Goal: Information Seeking & Learning: Check status

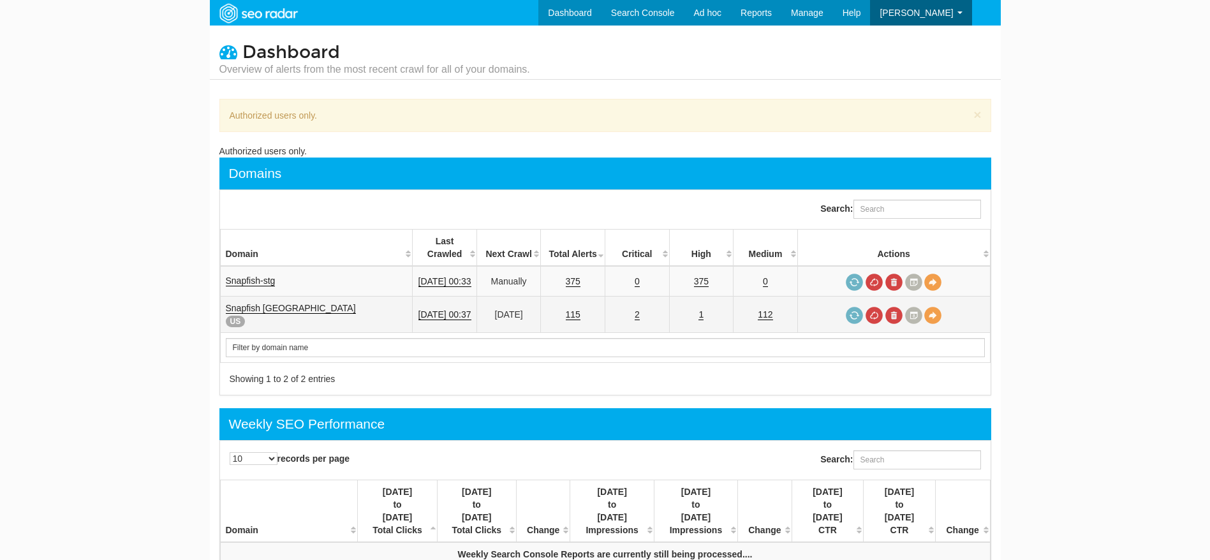
scroll to position [51, 0]
click at [260, 303] on link "Snapfish [GEOGRAPHIC_DATA]" at bounding box center [291, 308] width 130 height 11
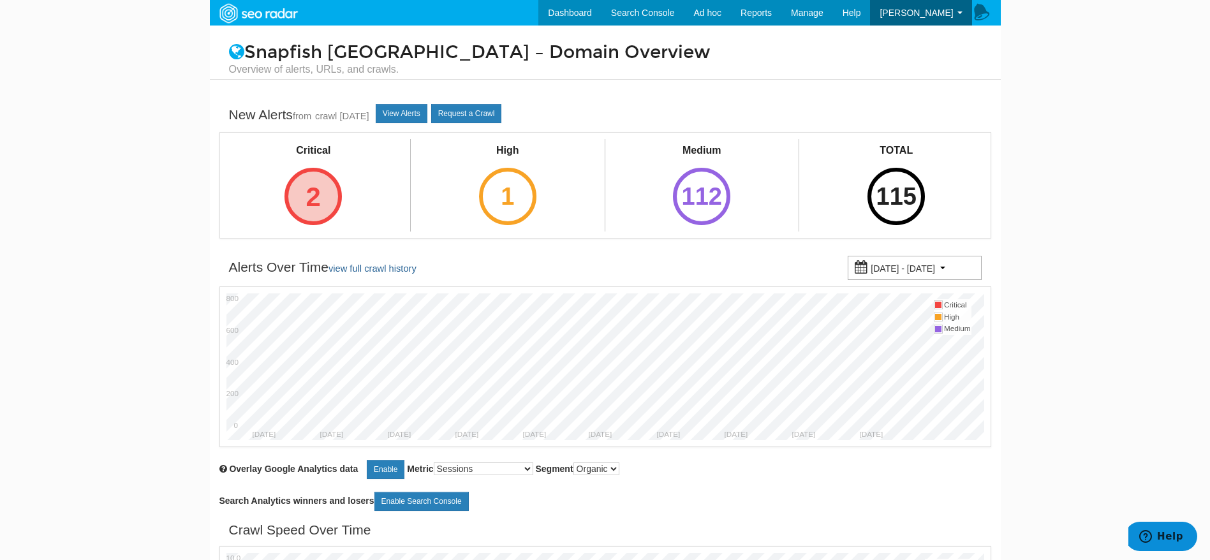
click at [314, 215] on div "2" at bounding box center [313, 196] width 57 height 57
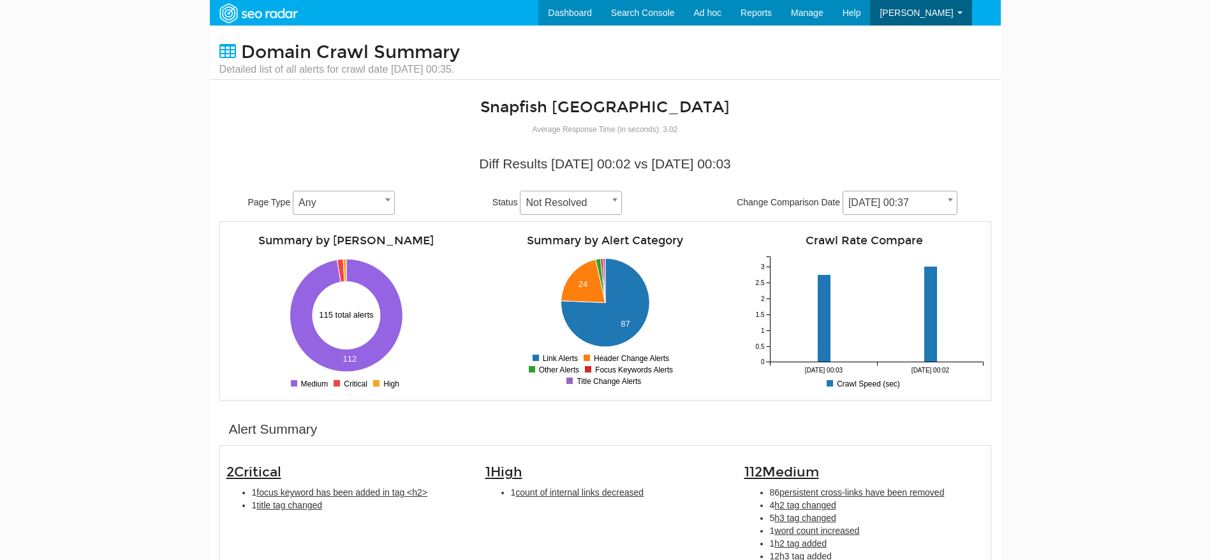
scroll to position [51, 0]
click at [357, 491] on span "focus keyword has been added in tag <h2>" at bounding box center [341, 492] width 171 height 10
type input "focus keyword has been added in tag <h2>"
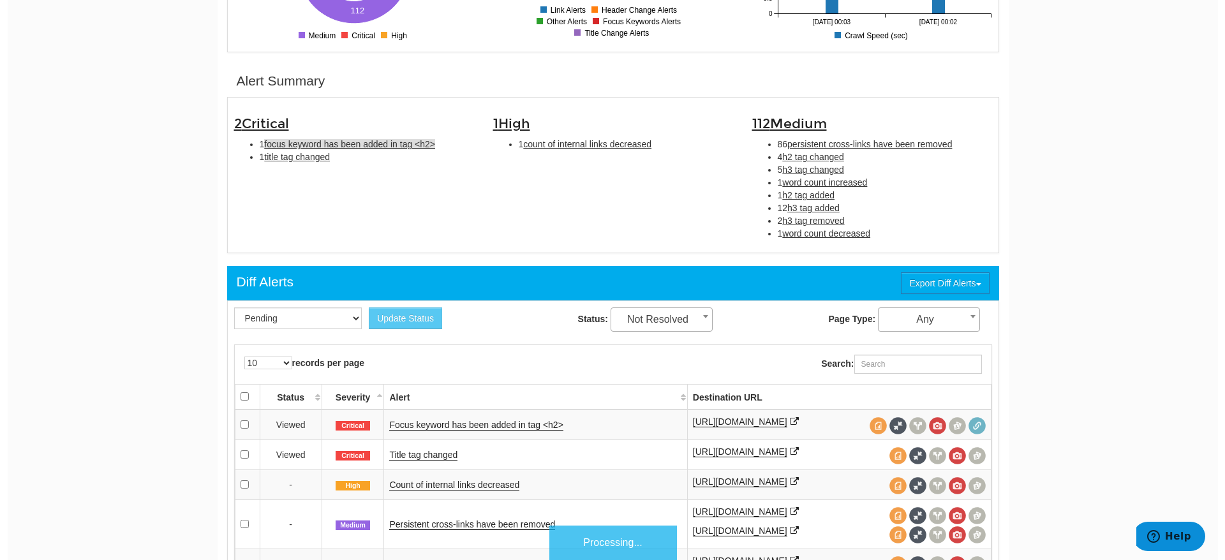
scroll to position [413, 0]
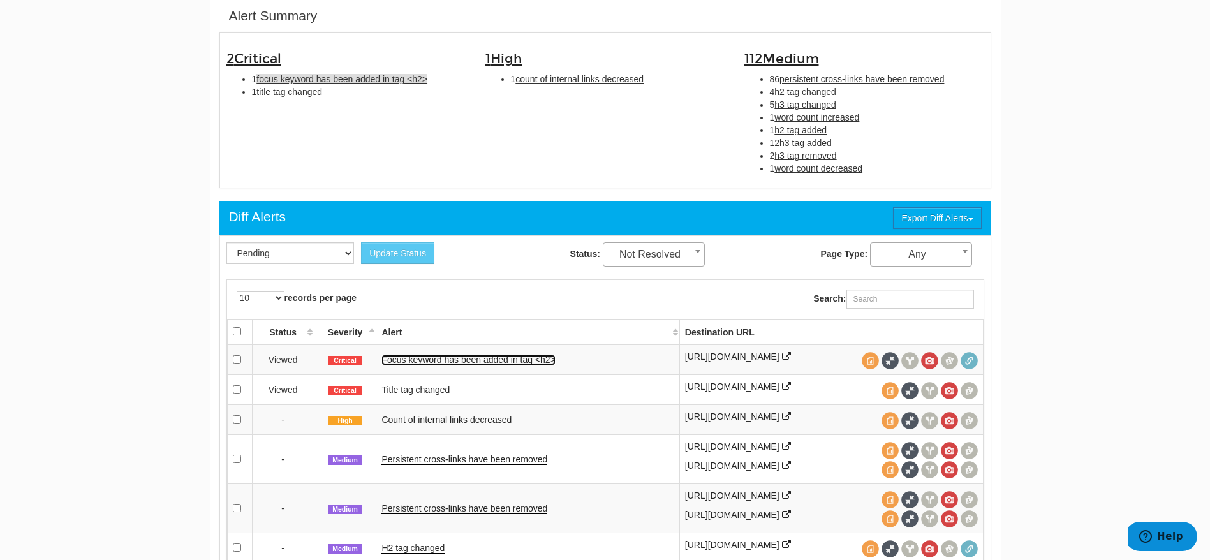
click at [519, 358] on link "Focus keyword has been added in tag <h2>" at bounding box center [468, 360] width 174 height 11
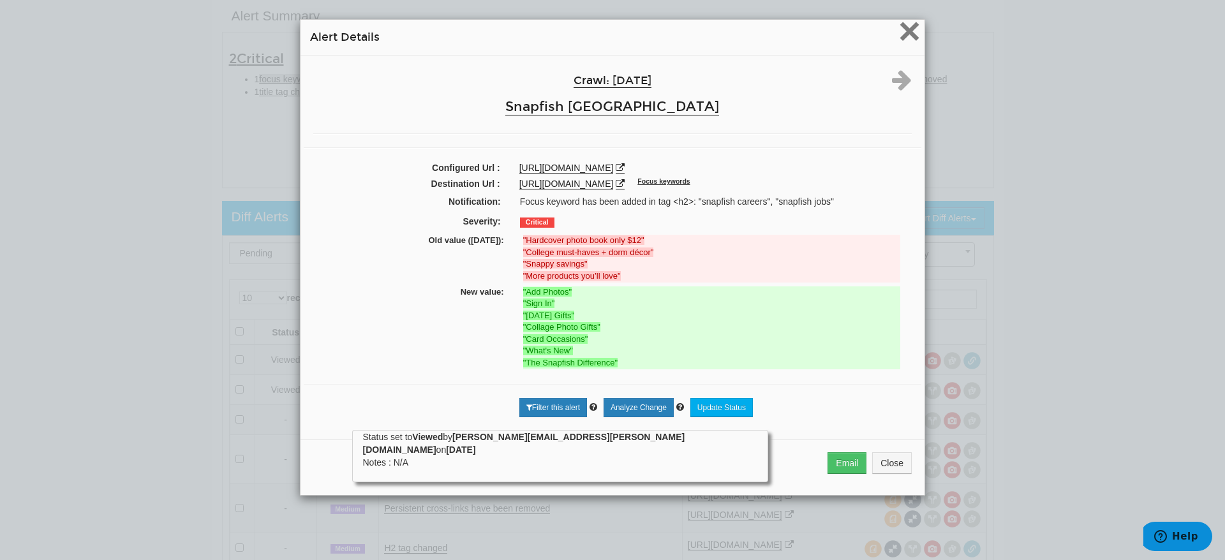
click at [912, 38] on span "×" at bounding box center [909, 31] width 22 height 43
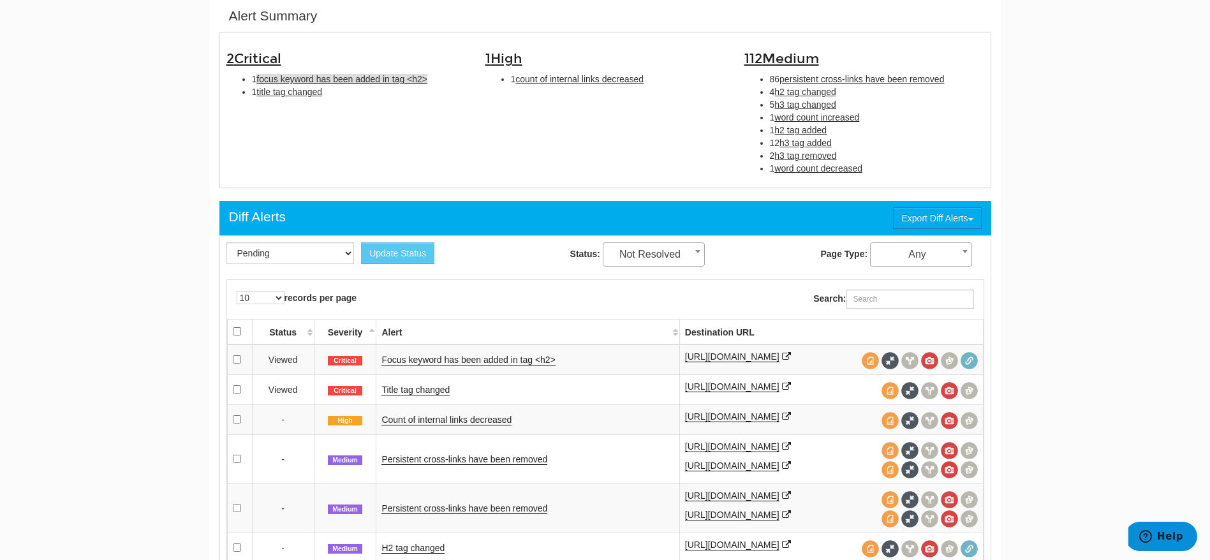
click at [385, 79] on span "focus keyword has been added in tag <h2>" at bounding box center [341, 79] width 171 height 10
type input "focus keyword has been added in tag <h2>"
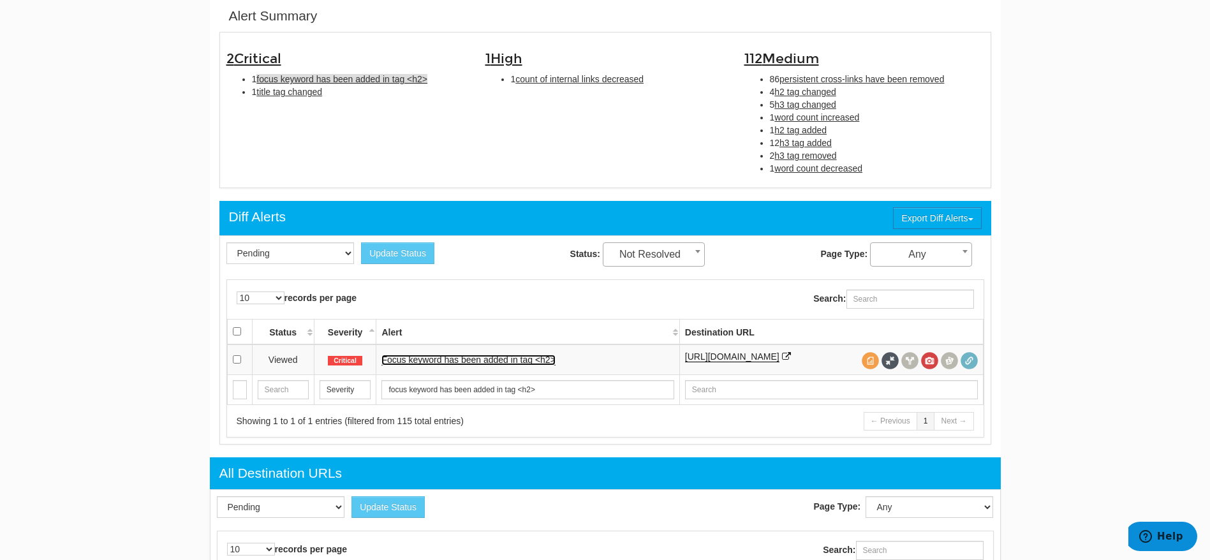
click at [448, 355] on link "Focus keyword has been added in tag <h2>" at bounding box center [468, 360] width 174 height 11
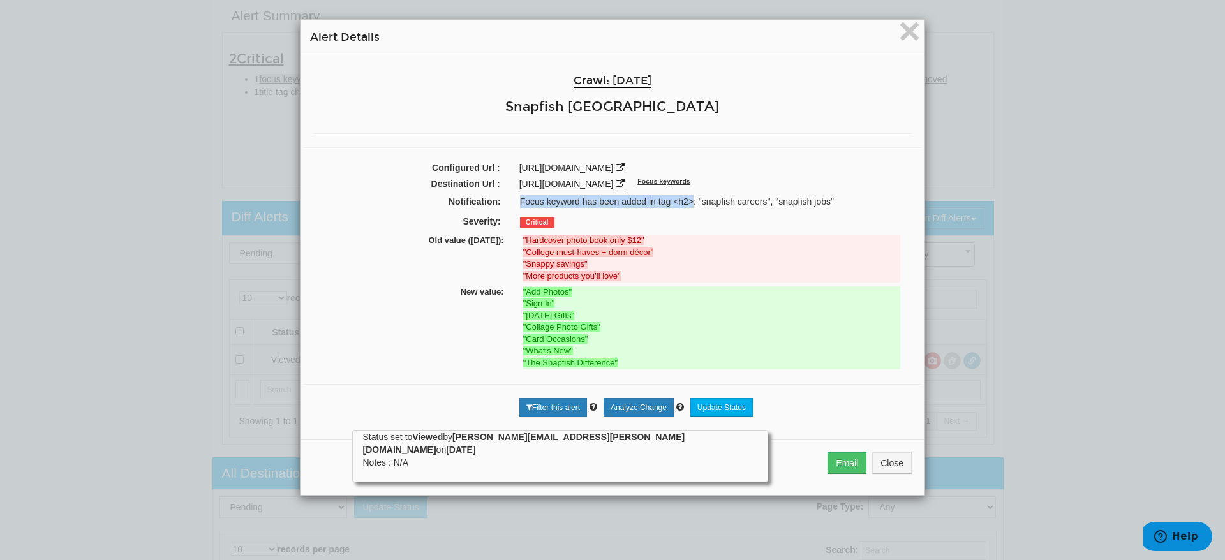
drag, startPoint x: 509, startPoint y: 204, endPoint x: 686, endPoint y: 201, distance: 177.4
click at [686, 201] on div "Focus keyword has been added in tag <h2>: "snapfish careers", "snapfish jobs"" at bounding box center [714, 201] width 409 height 13
copy div "Focus keyword has been added in tag <h2>"
click at [27, 222] on div "× Alert Details Crawl: 09/03/2025 Snapfish USA Configured Url : https://www.sna…" at bounding box center [612, 280] width 1225 height 560
click at [903, 43] on span "×" at bounding box center [909, 31] width 22 height 43
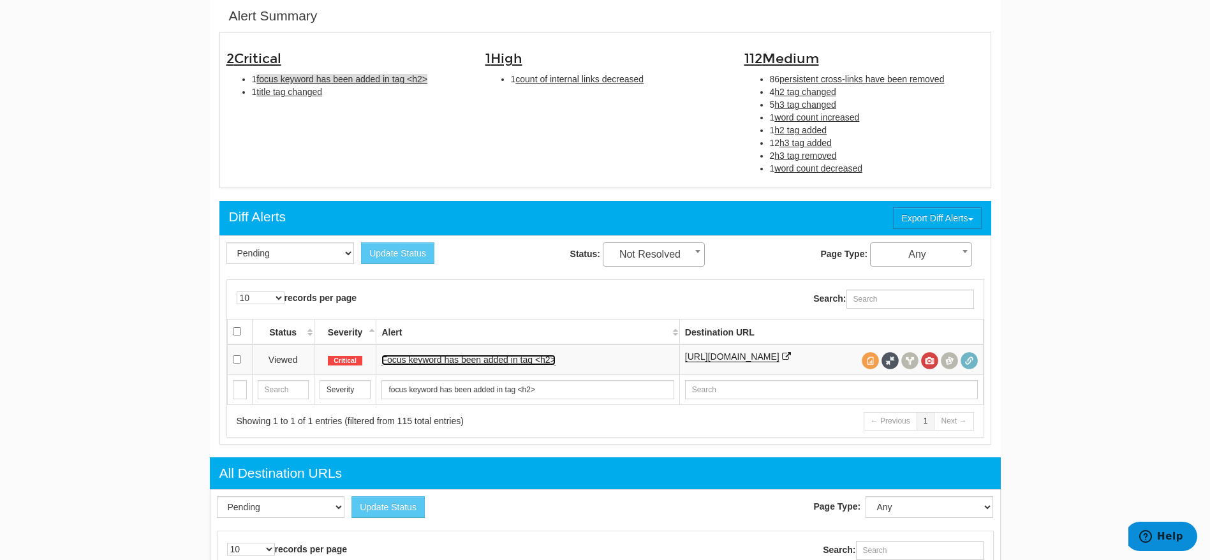
click at [502, 365] on link "Focus keyword has been added in tag <h2>" at bounding box center [468, 360] width 174 height 11
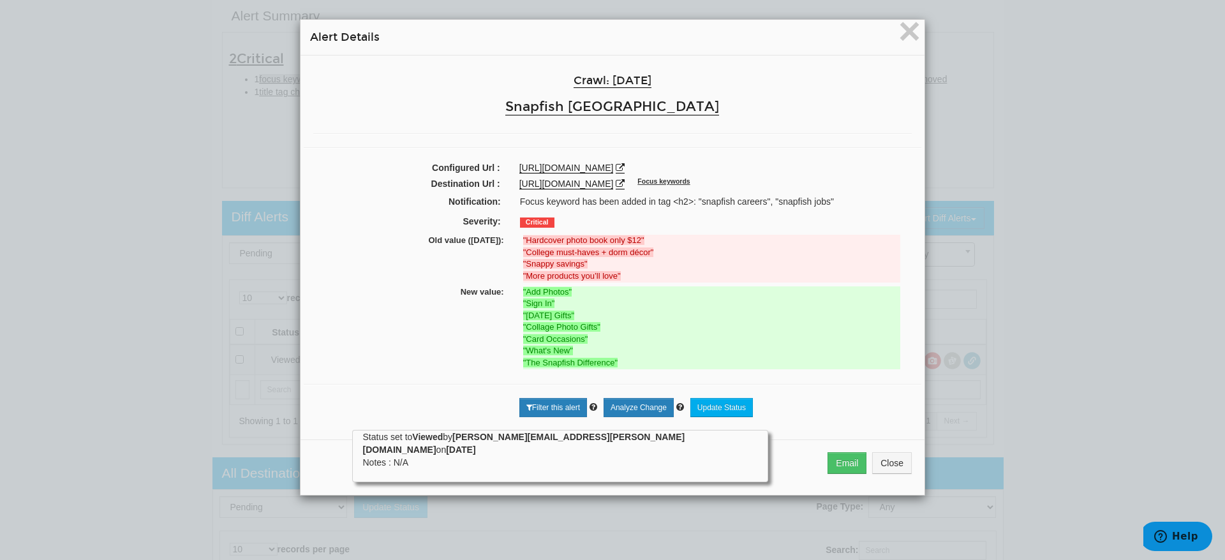
click at [1090, 154] on div "× Alert Details Crawl: 09/03/2025 Snapfish USA Configured Url : https://www.sna…" at bounding box center [612, 280] width 1225 height 560
